Goal: Information Seeking & Learning: Learn about a topic

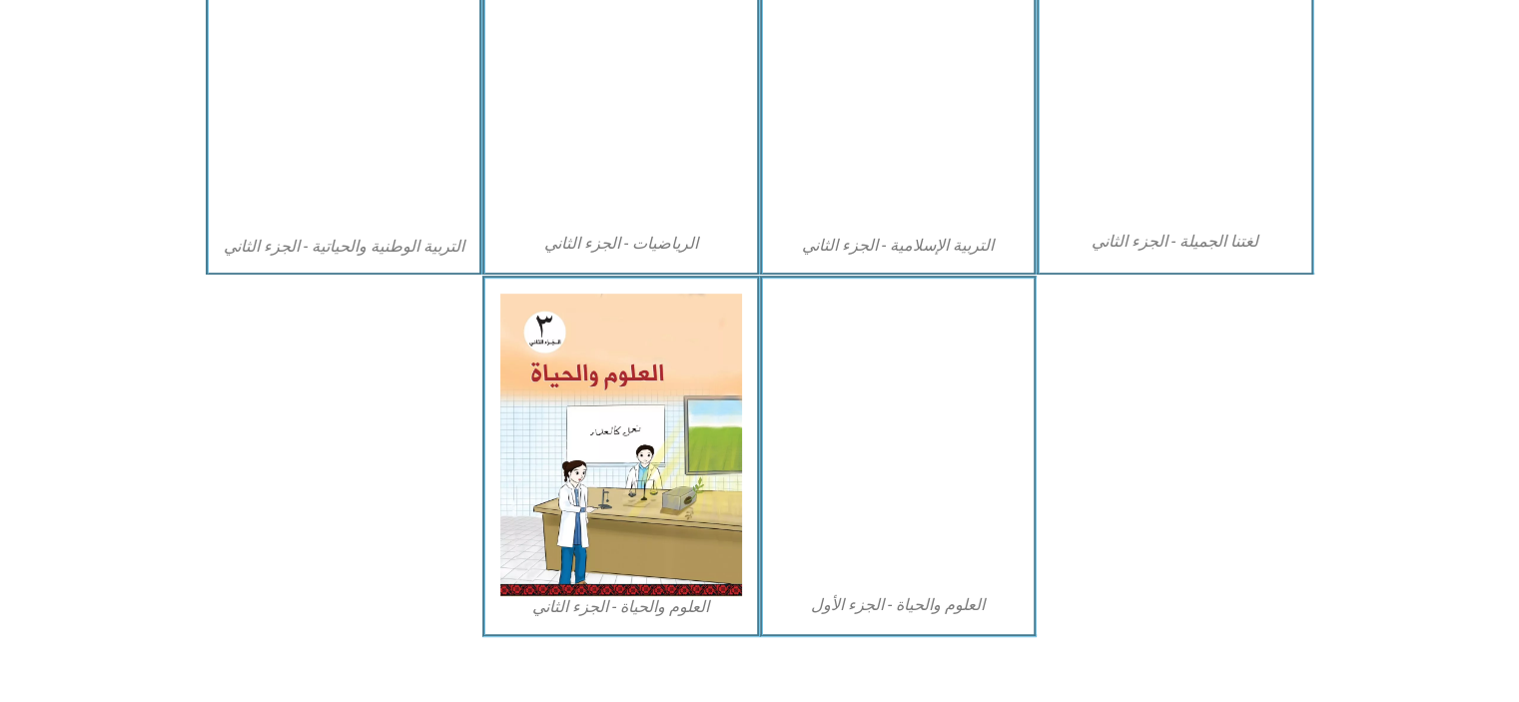
scroll to position [1083, 0]
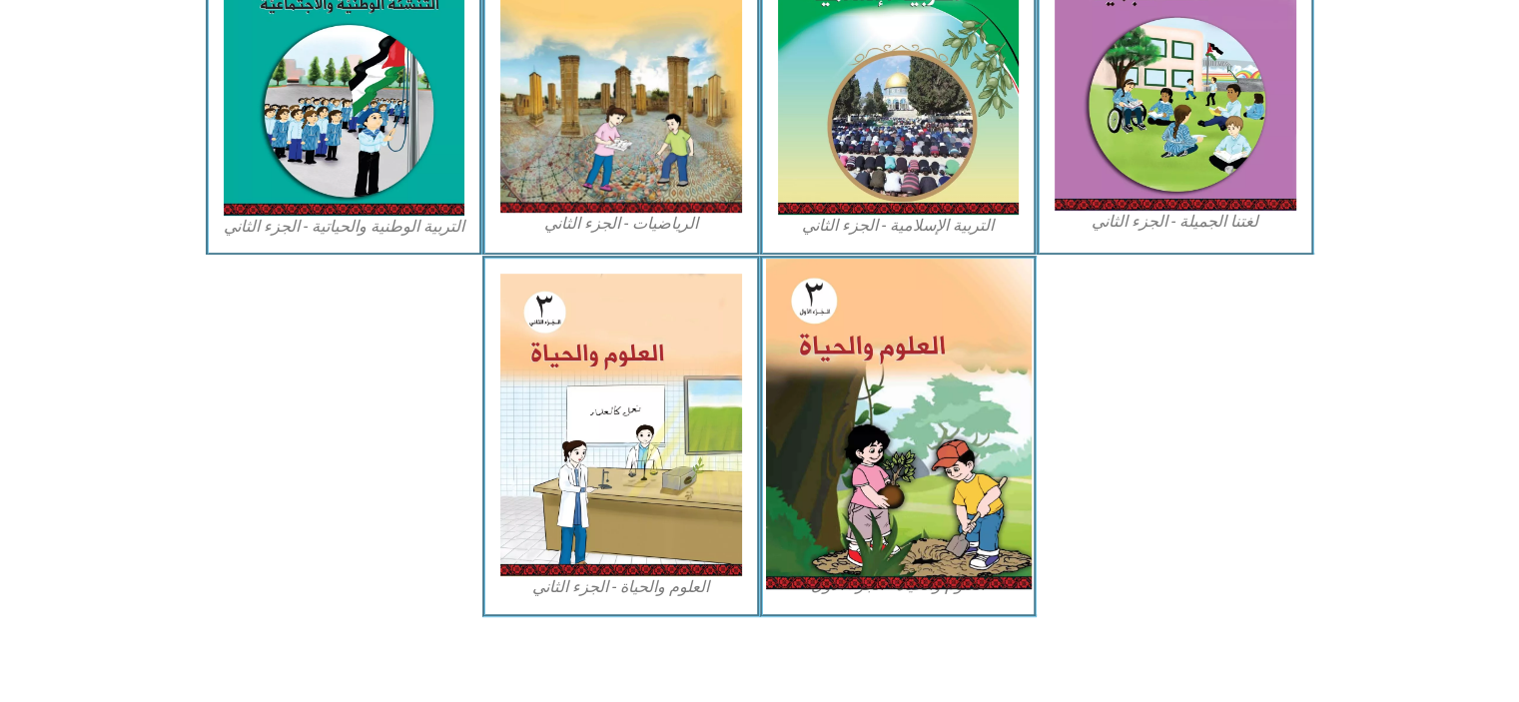
click at [690, 395] on img at bounding box center [898, 424] width 266 height 331
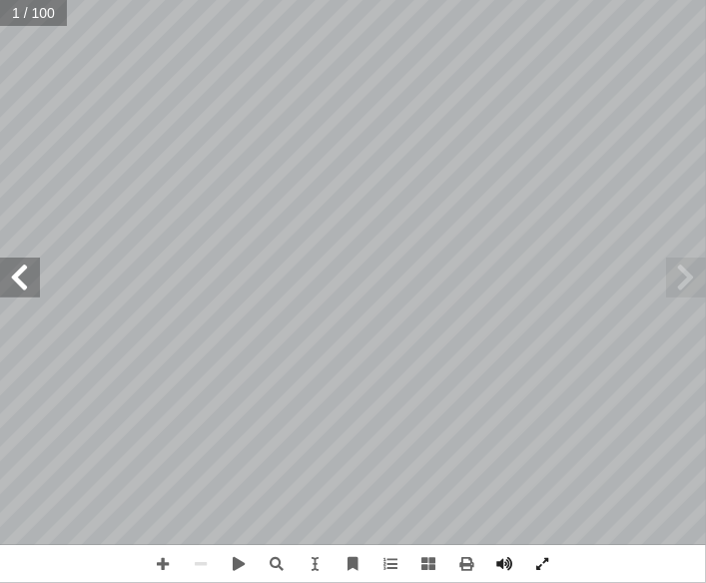
click at [28, 292] on span at bounding box center [20, 278] width 40 height 40
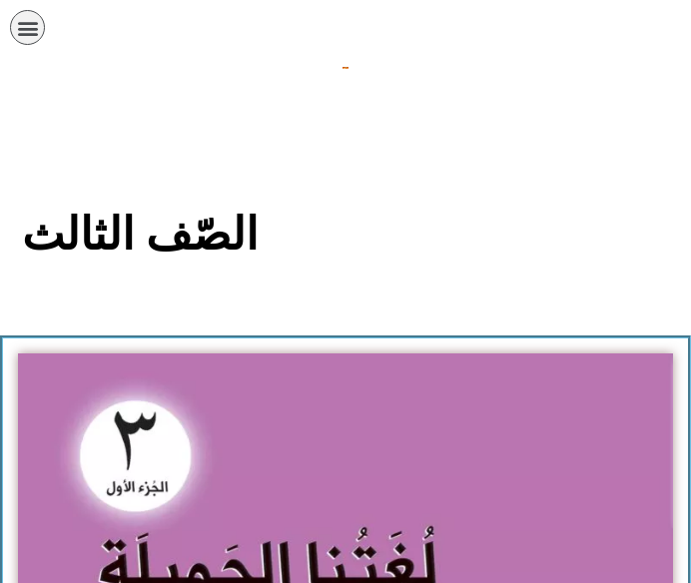
click at [38, 22] on div "תפריט" at bounding box center [27, 27] width 35 height 35
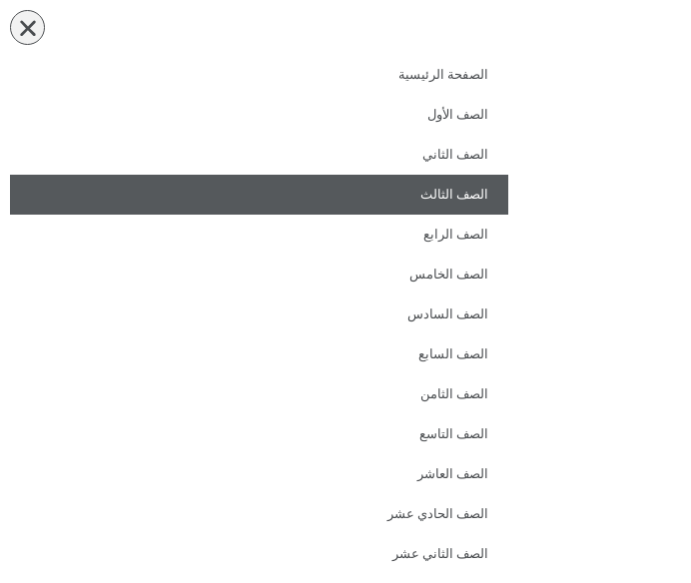
click at [440, 188] on link "الصف الثالث" at bounding box center [259, 195] width 498 height 40
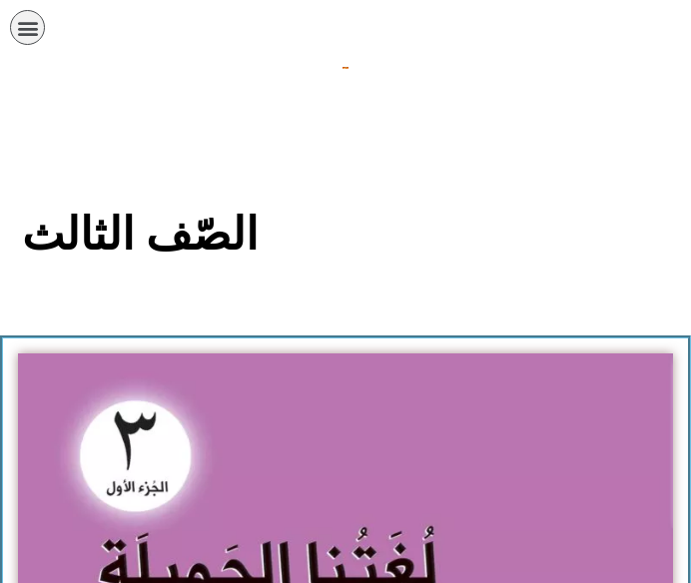
click at [440, 188] on section "الصّف الثالث" at bounding box center [345, 246] width 691 height 180
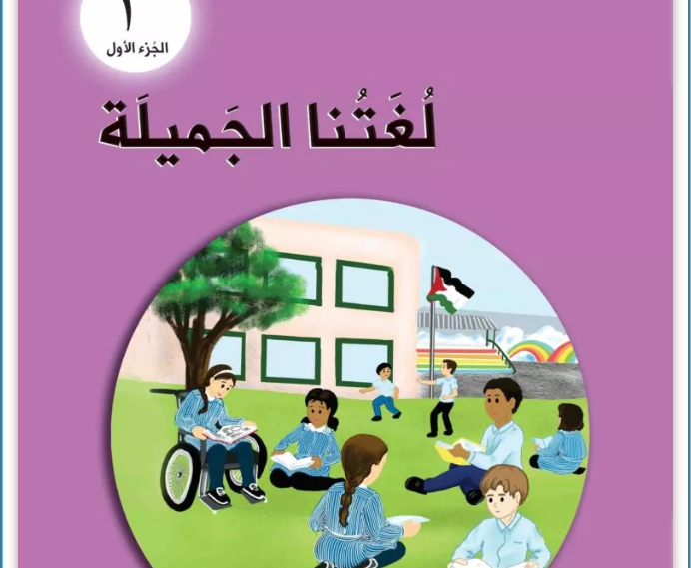
scroll to position [490, 0]
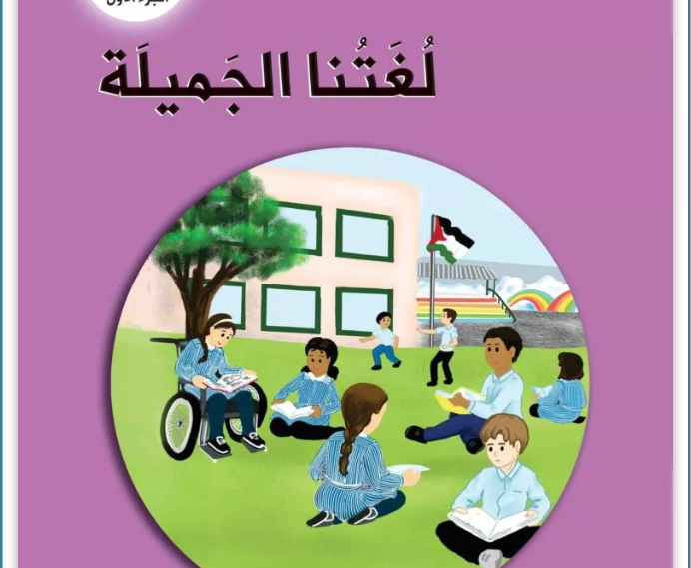
click at [440, 188] on img at bounding box center [345, 266] width 655 height 807
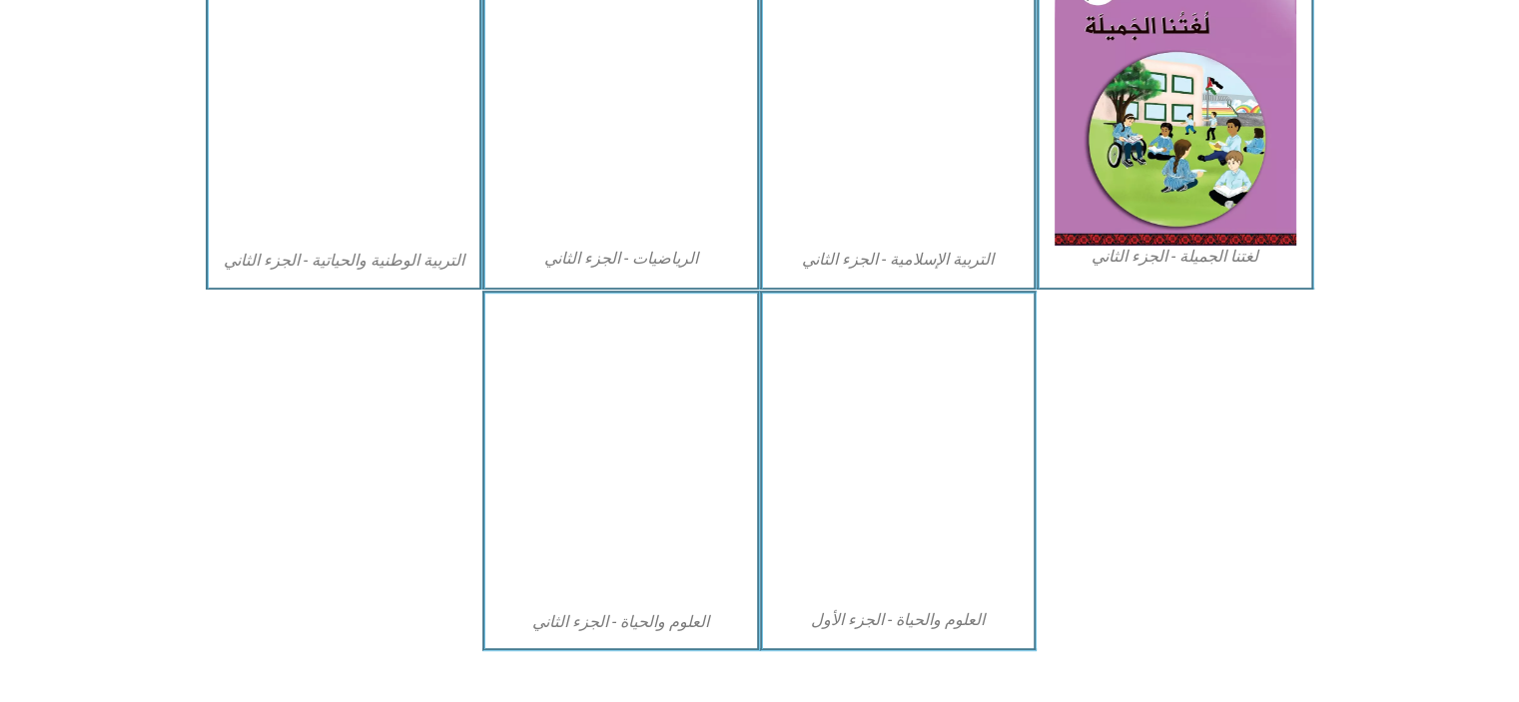
scroll to position [1083, 0]
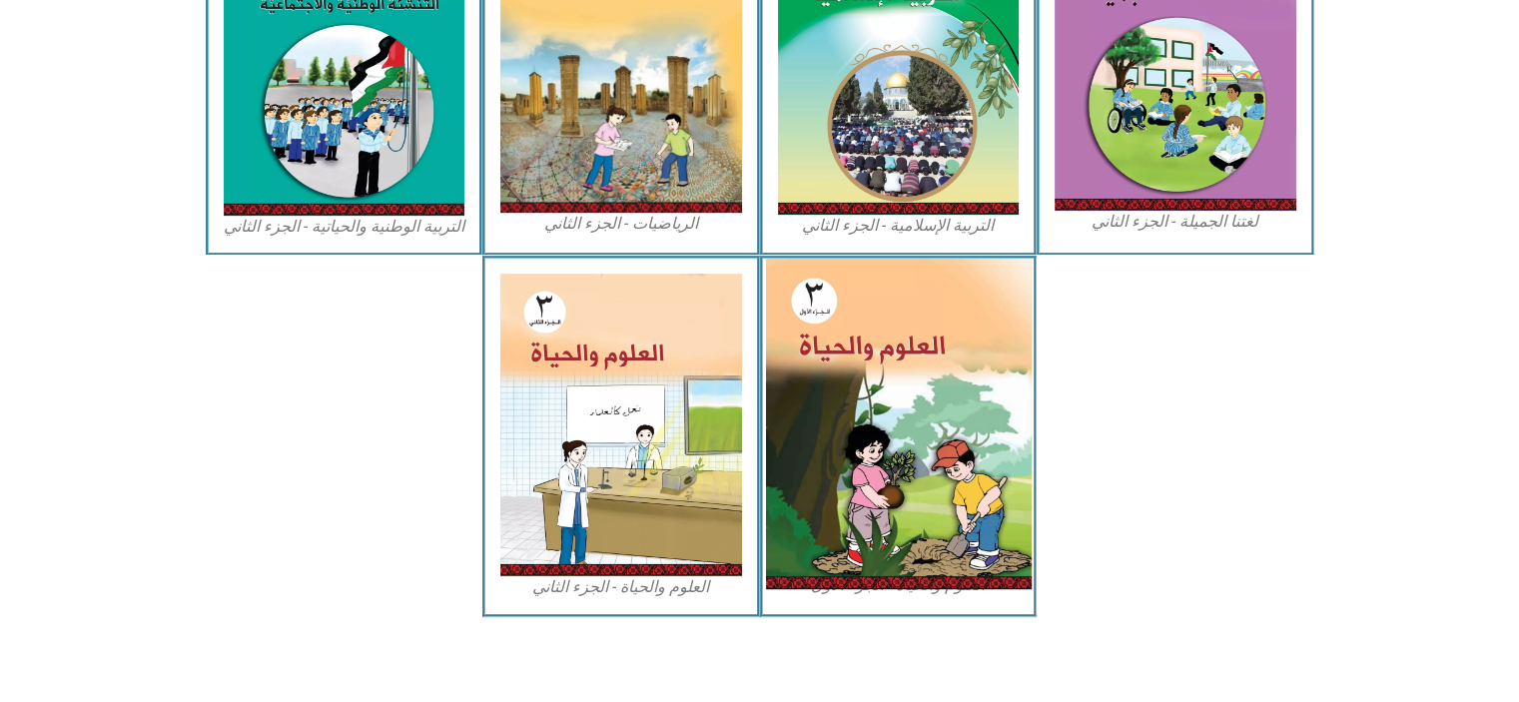
click at [690, 413] on img at bounding box center [898, 424] width 266 height 331
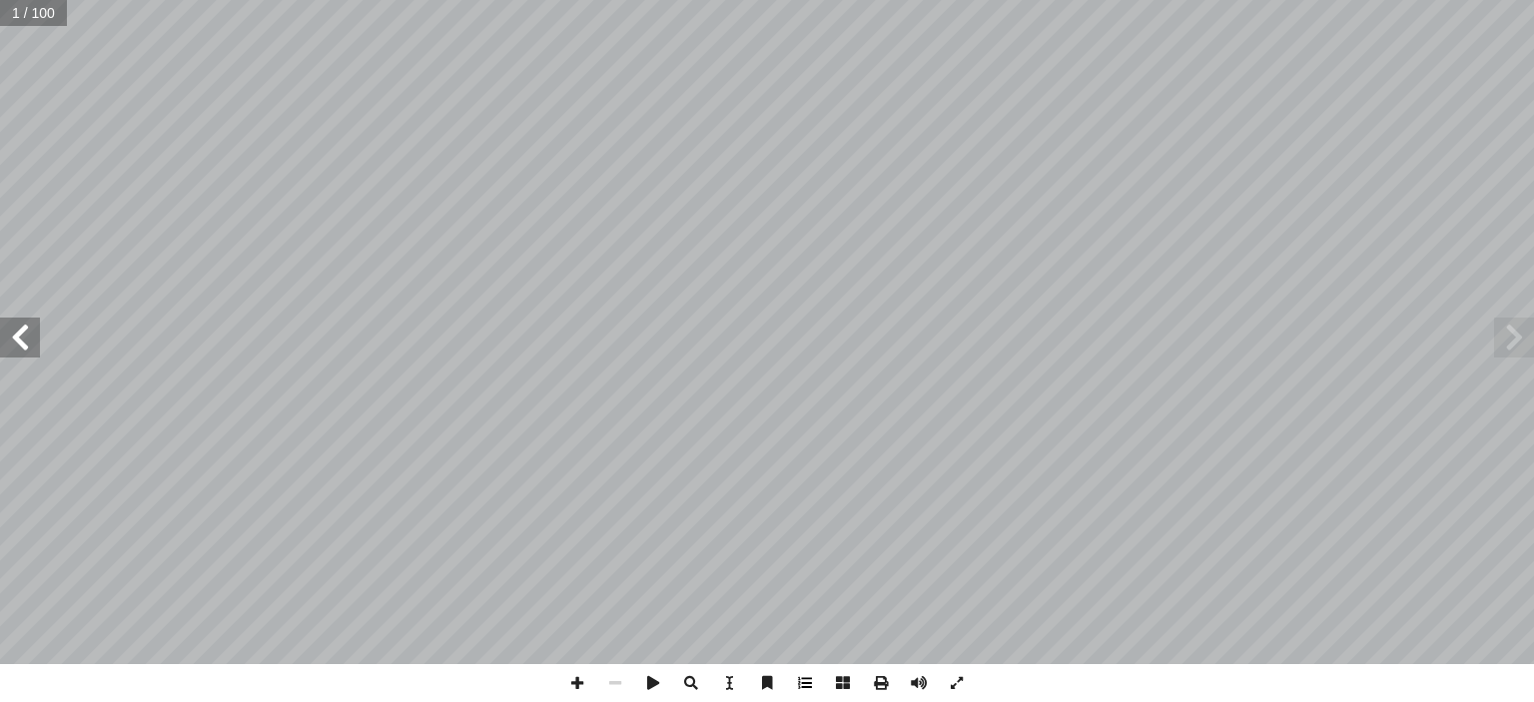
click at [814, 682] on span at bounding box center [805, 683] width 38 height 38
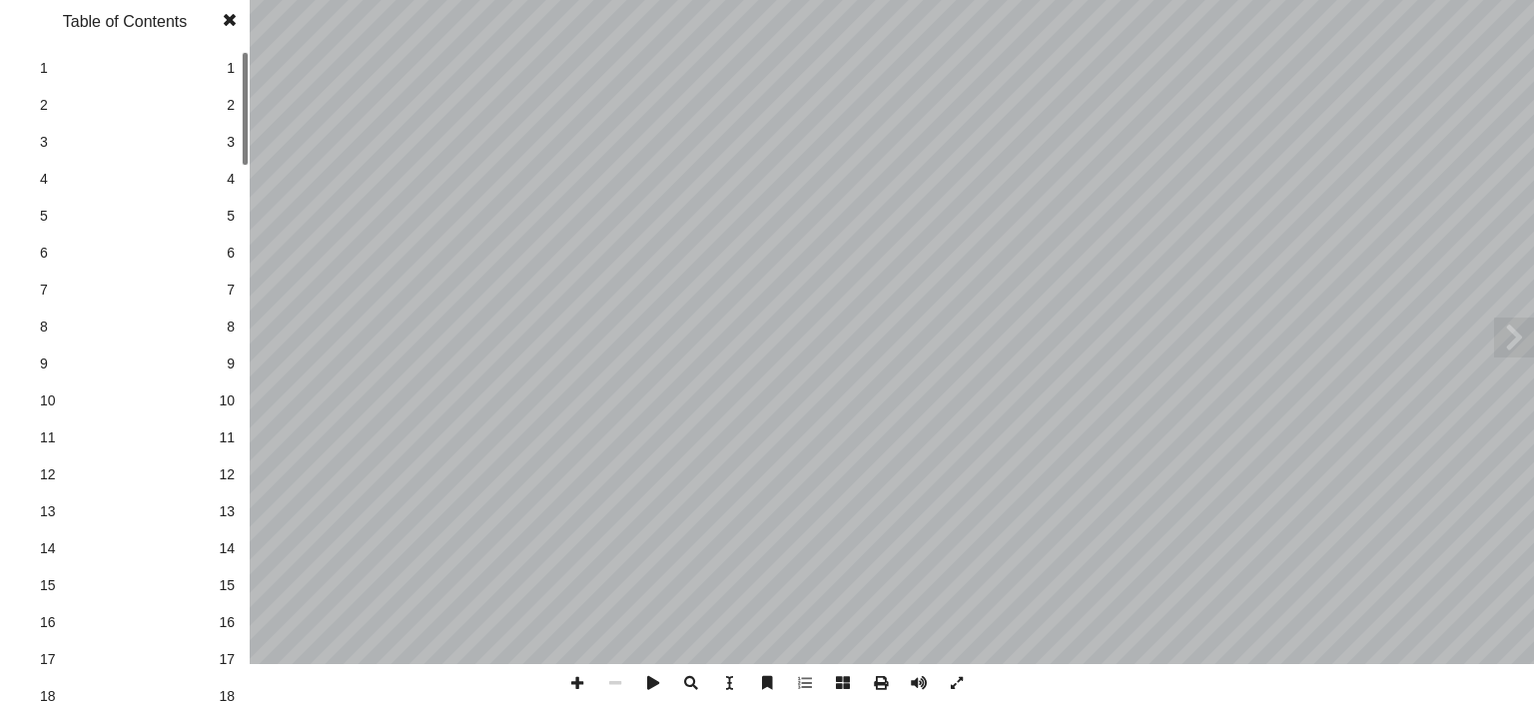
click at [227, 375] on link "9 9" at bounding box center [122, 364] width 225 height 37
click at [226, 367] on link "9 9" at bounding box center [122, 364] width 225 height 37
click at [228, 501] on span "13" at bounding box center [227, 511] width 16 height 21
click at [224, 514] on span "13" at bounding box center [227, 511] width 16 height 21
click at [229, 508] on span "13" at bounding box center [227, 511] width 16 height 21
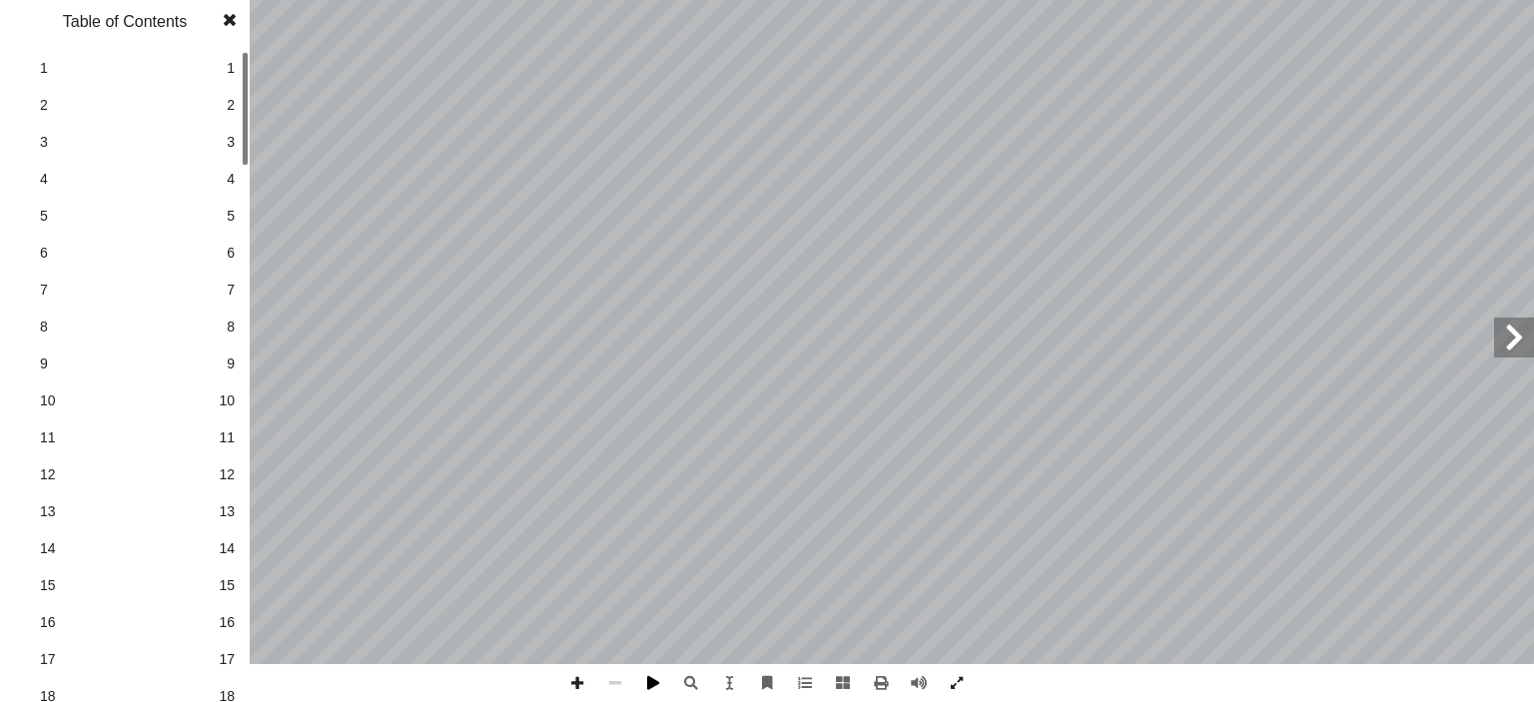
click at [654, 681] on span at bounding box center [653, 683] width 38 height 38
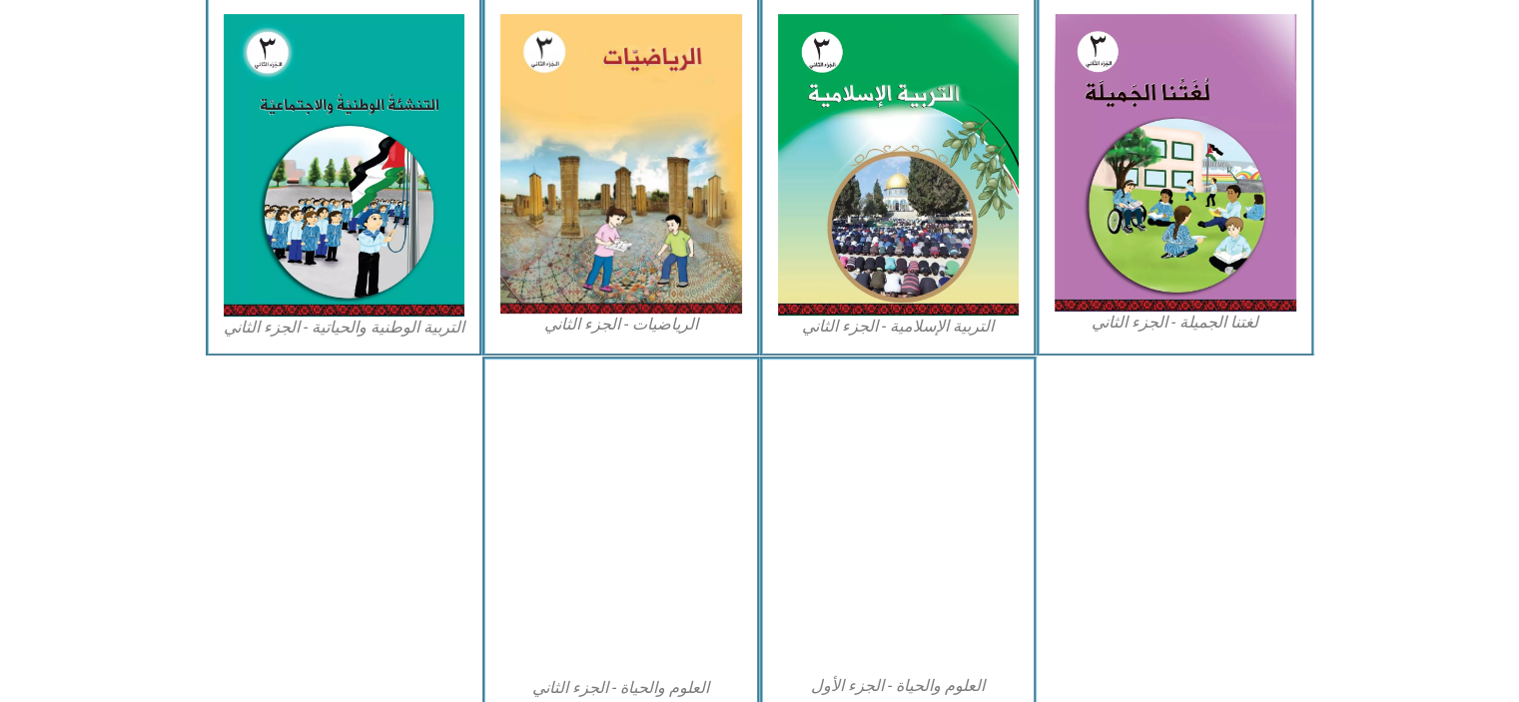
scroll to position [999, 0]
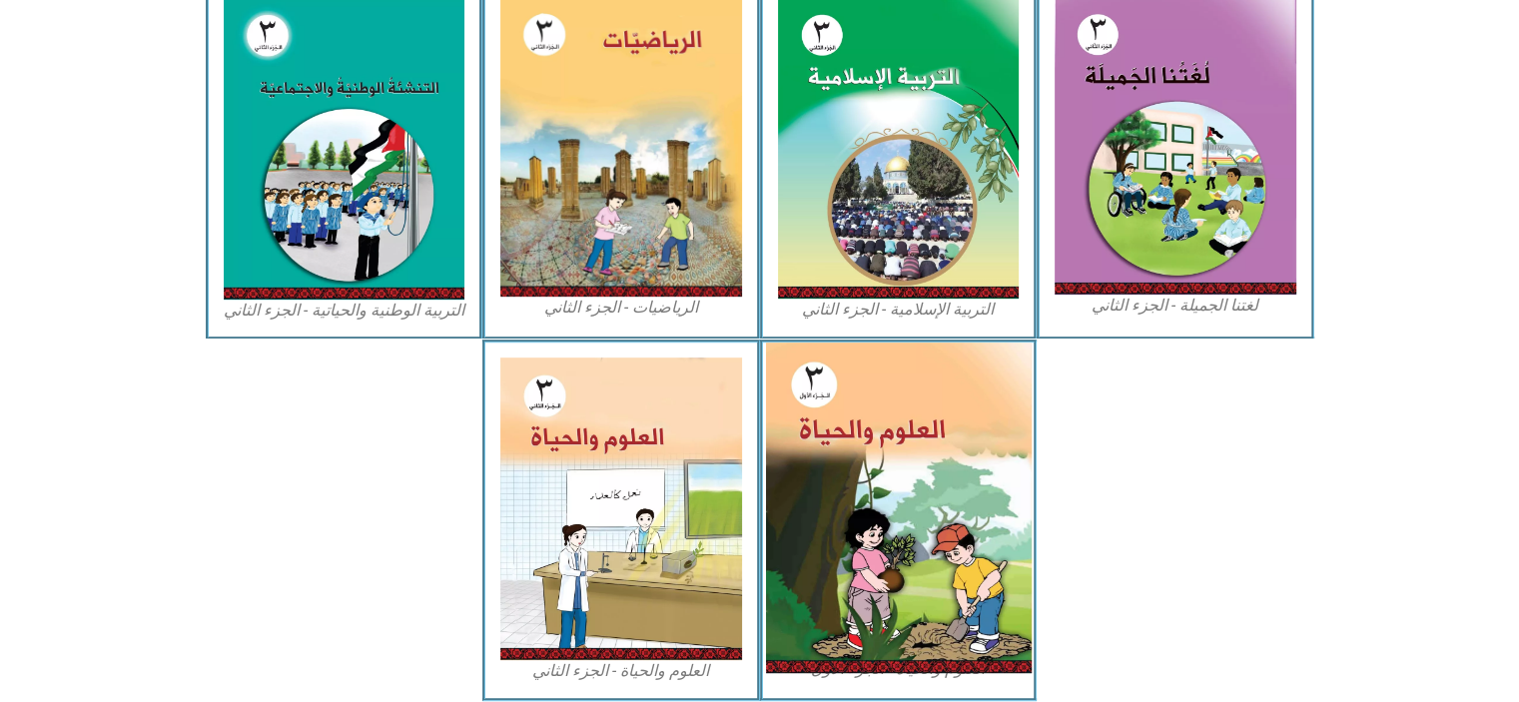
click at [868, 606] on img at bounding box center [898, 508] width 266 height 331
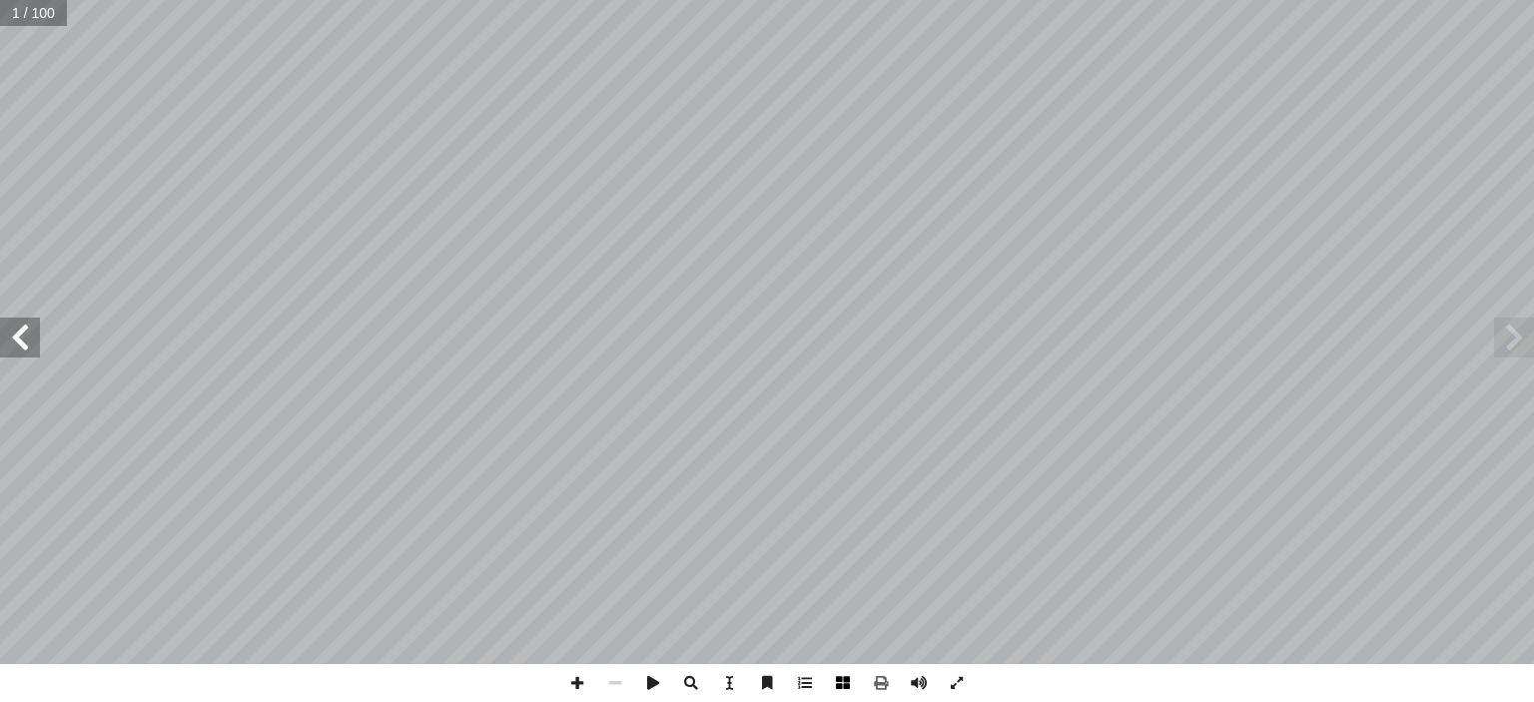
click at [851, 679] on span at bounding box center [843, 683] width 38 height 38
click at [847, 681] on span at bounding box center [843, 683] width 38 height 38
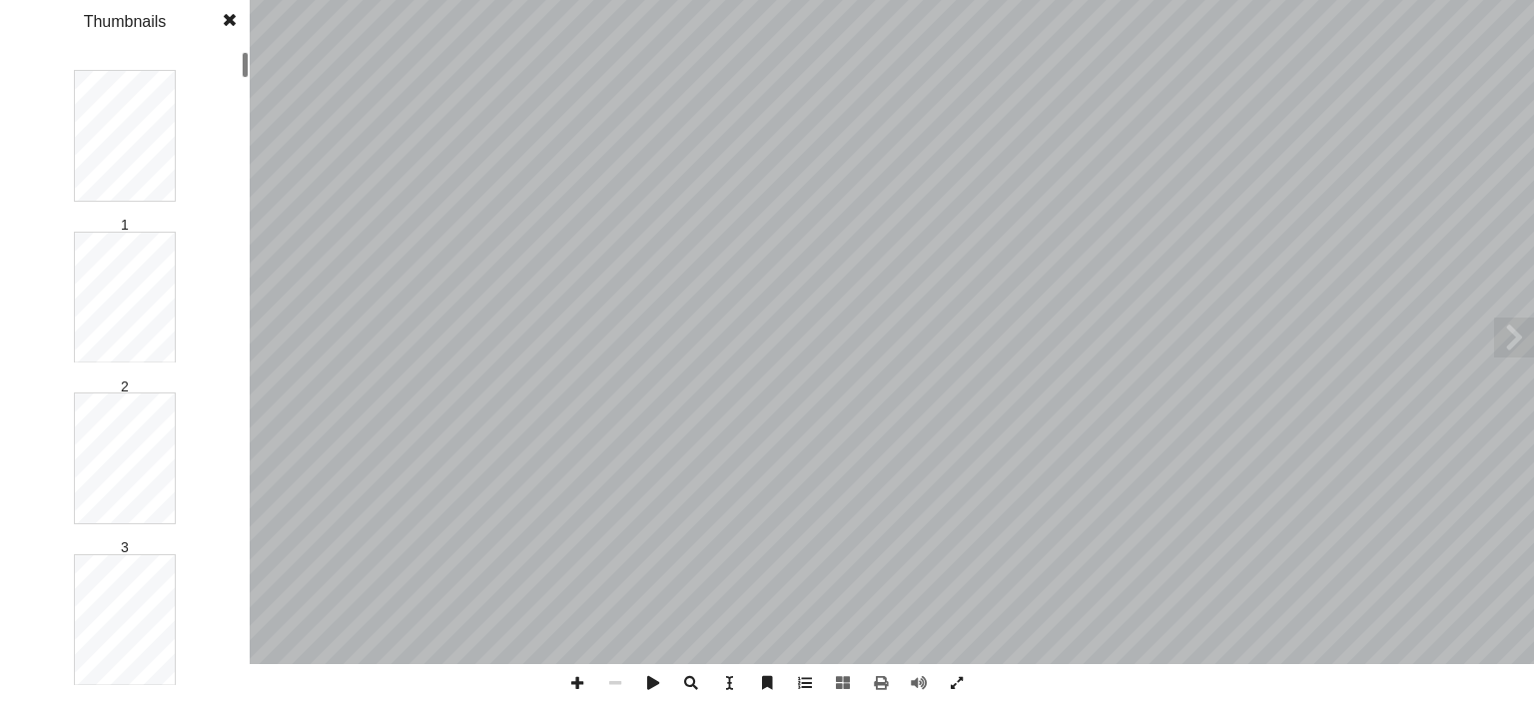
click at [247, 67] on div at bounding box center [245, 65] width 7 height 26
click at [247, 131] on div at bounding box center [245, 376] width 7 height 648
click at [212, 355] on div "1 2 3 4 5 6 7 8 9 10 11 12 13 14 15 16 17 18 19 20 21 22 23 24 25 26 27 28 29 3…" at bounding box center [125, 376] width 250 height 652
click at [246, 363] on div at bounding box center [245, 365] width 7 height 26
click at [242, 359] on div at bounding box center [245, 365] width 7 height 26
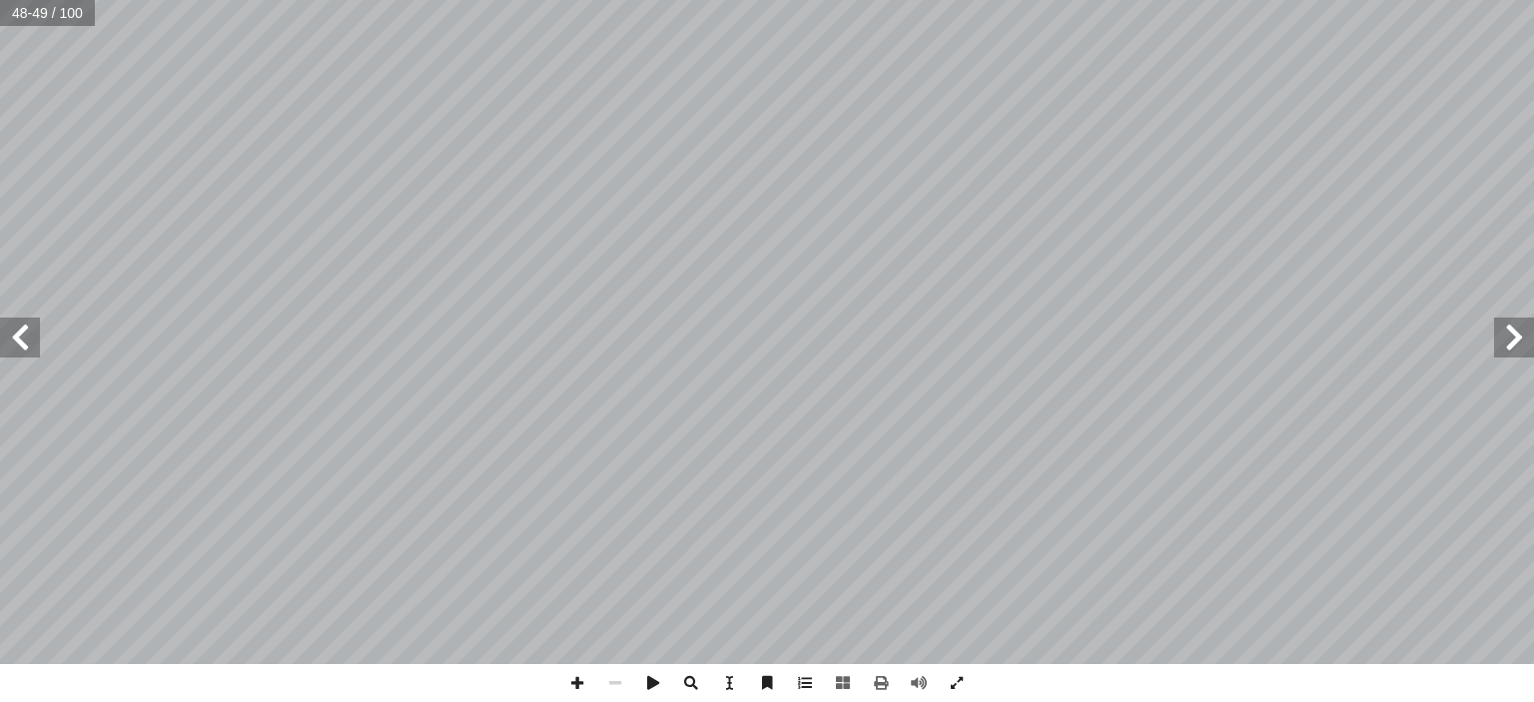
click at [8, 325] on span at bounding box center [20, 338] width 40 height 40
click at [17, 341] on span at bounding box center [20, 338] width 40 height 40
